Goal: Ask a question

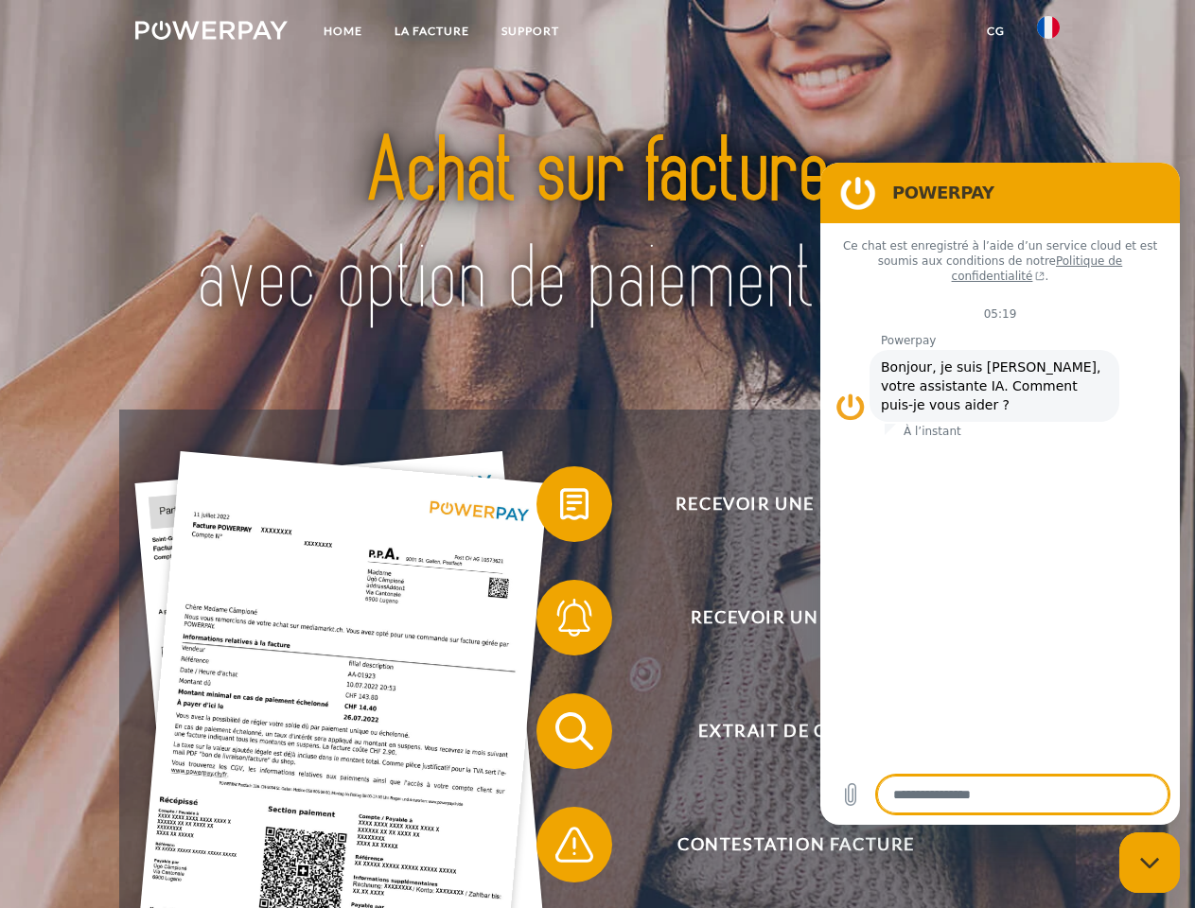
click at [211, 33] on img at bounding box center [211, 30] width 152 height 19
click at [1048, 33] on img at bounding box center [1048, 27] width 23 height 23
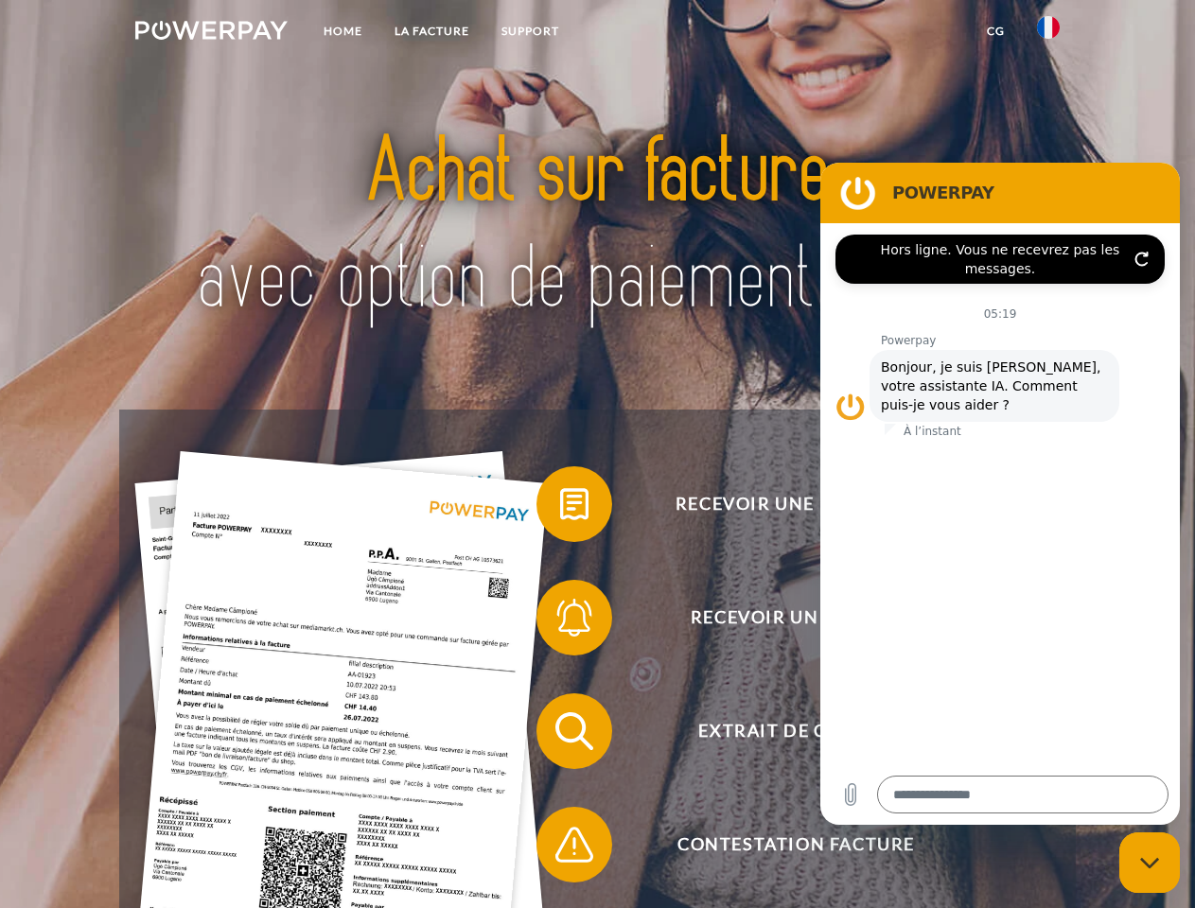
click at [995, 31] on link "CG" at bounding box center [996, 31] width 50 height 34
click at [560, 508] on span at bounding box center [546, 504] width 95 height 95
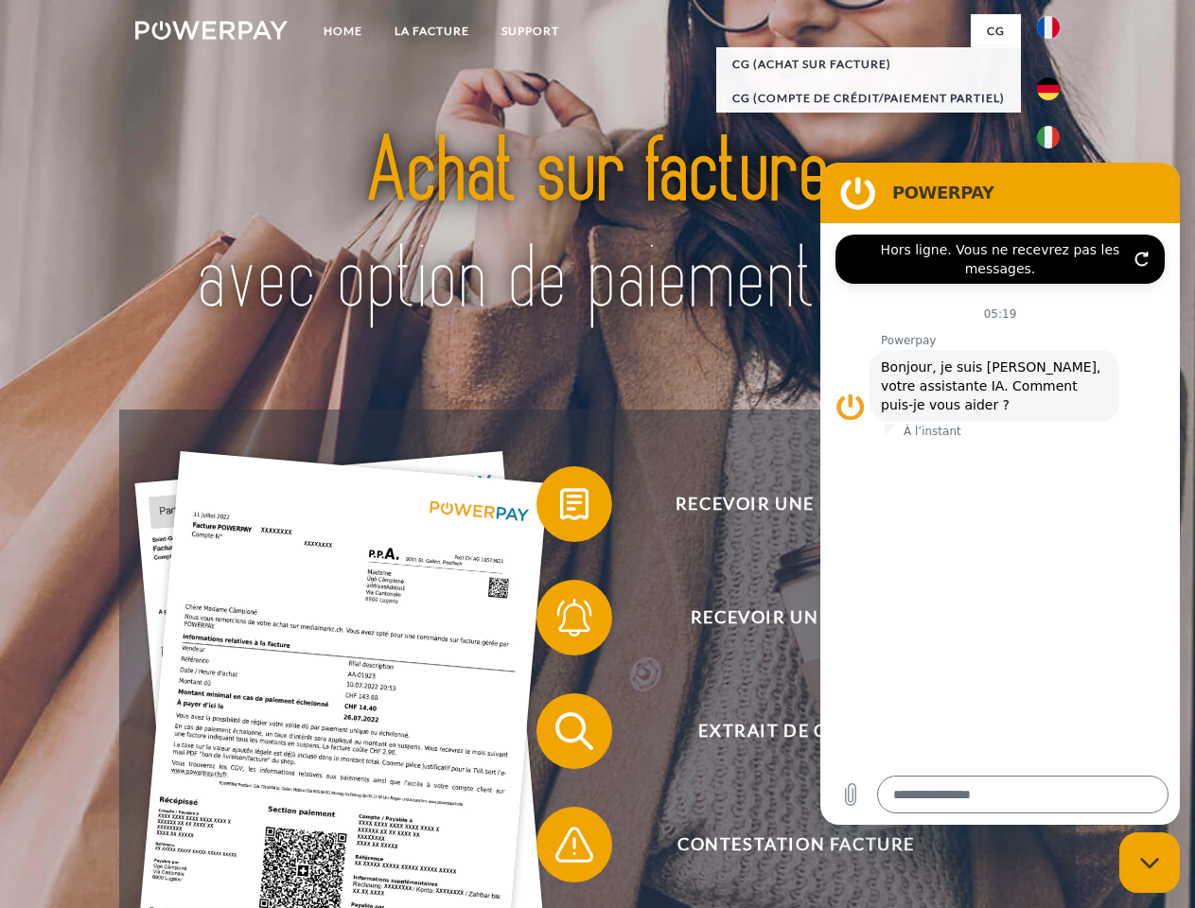
click at [560, 622] on div "Recevoir une facture ? Recevoir un rappel? Extrait de compte retour" at bounding box center [596, 788] width 955 height 757
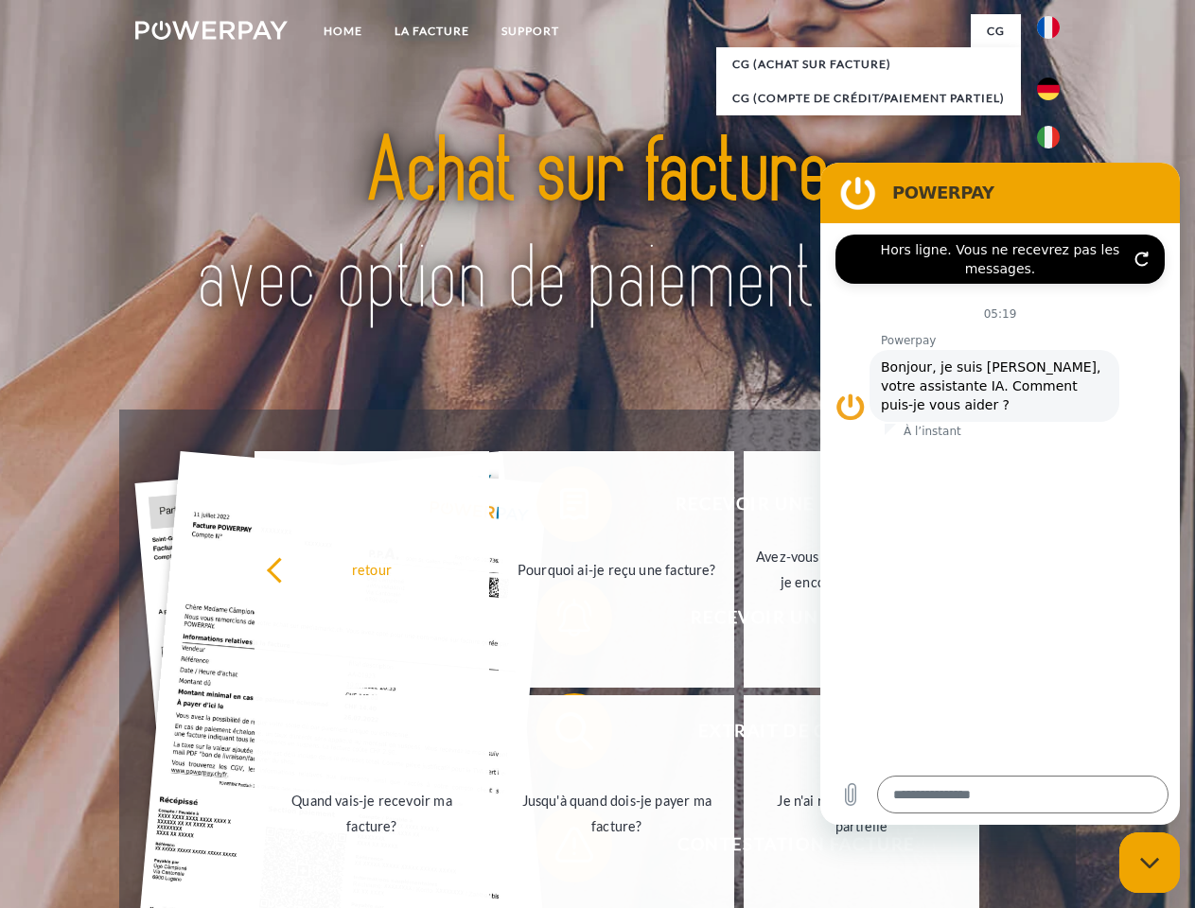
click at [560, 735] on link "Jusqu'à quand dois-je payer ma facture?" at bounding box center [617, 813] width 236 height 236
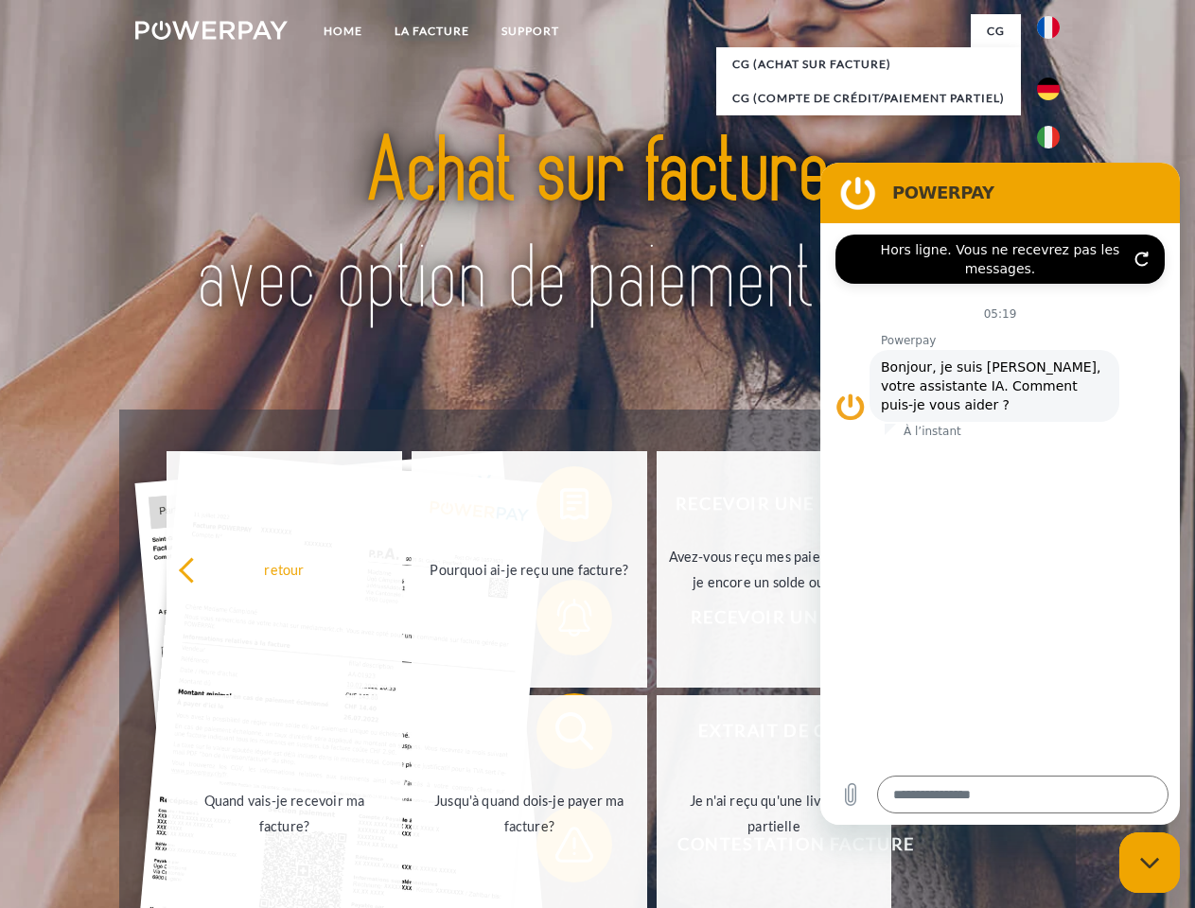
click at [560, 849] on span at bounding box center [546, 844] width 95 height 95
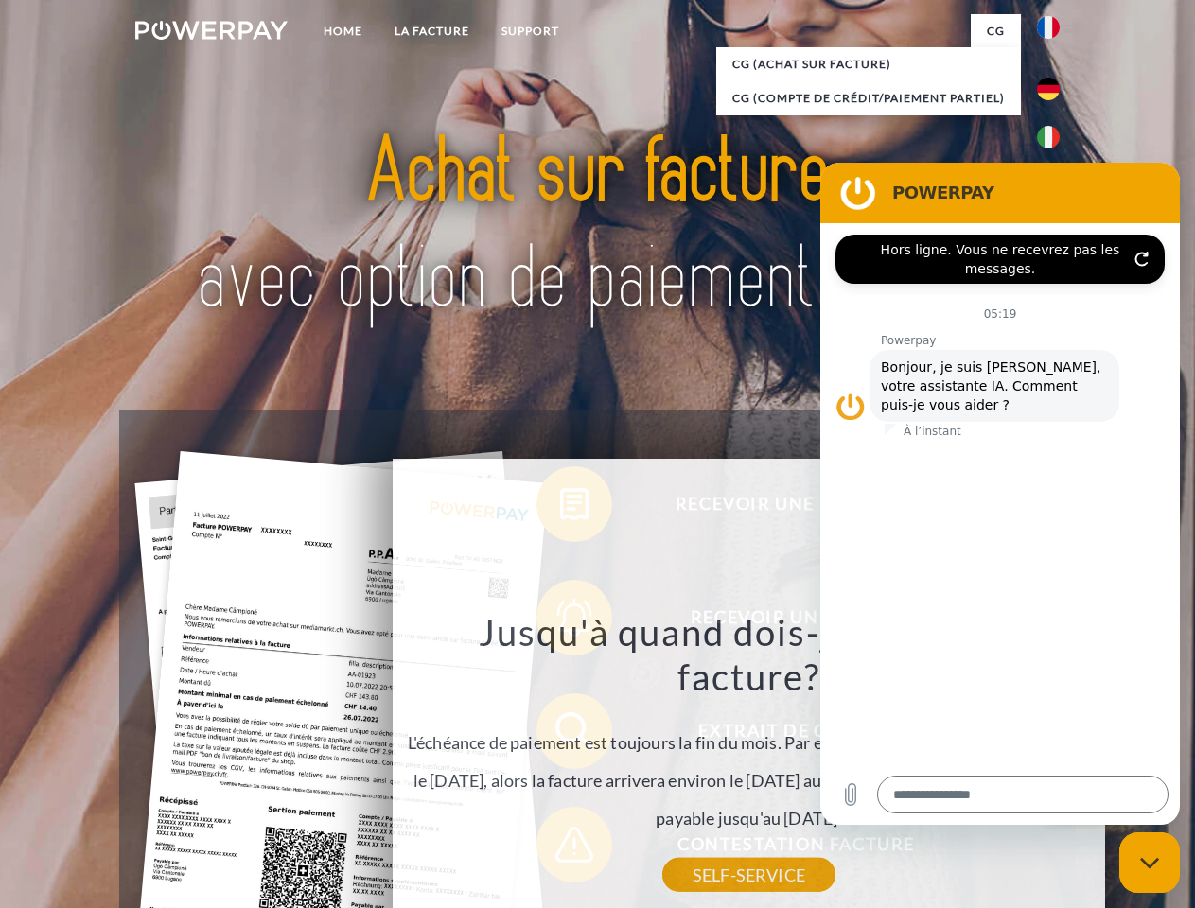
click at [1149, 863] on icon "Fermer la fenêtre de messagerie" at bounding box center [1150, 863] width 20 height 12
type textarea "*"
